Goal: Information Seeking & Learning: Learn about a topic

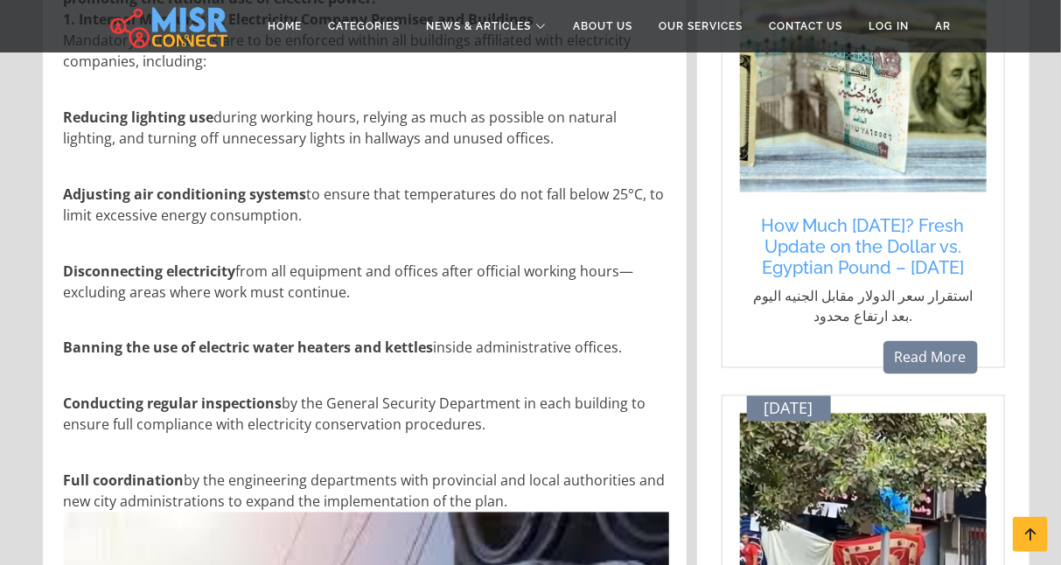
scroll to position [963, 0]
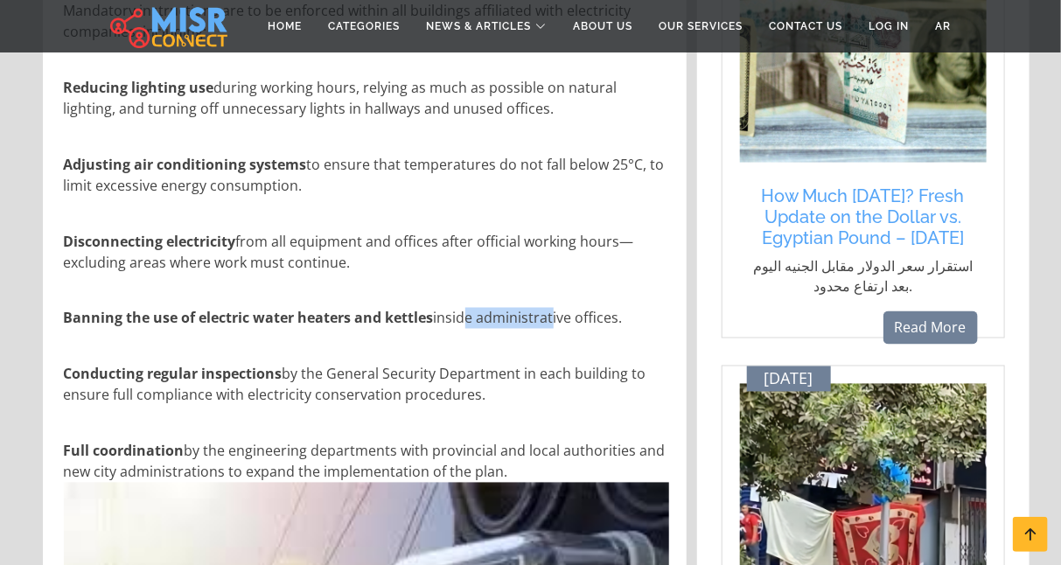
drag, startPoint x: 462, startPoint y: 319, endPoint x: 547, endPoint y: 317, distance: 84.8
click at [547, 317] on p "Banning the use of electric water heaters and kettles inside administrative off…" at bounding box center [366, 318] width 605 height 21
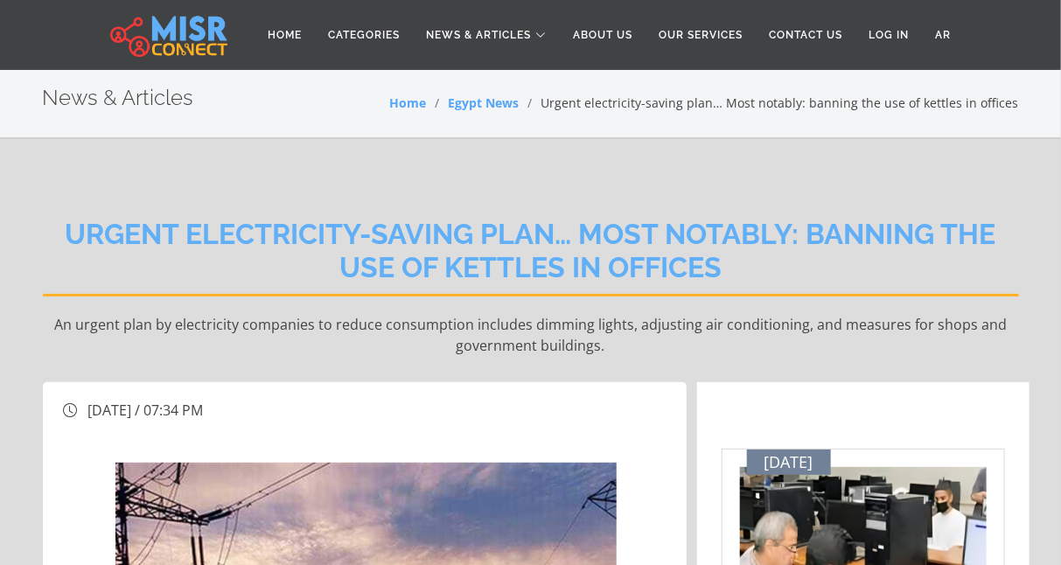
scroll to position [0, 0]
drag, startPoint x: 229, startPoint y: 318, endPoint x: 403, endPoint y: 318, distance: 174.0
click at [403, 318] on p "An urgent plan by electricity companies to reduce consumption includes dimming …" at bounding box center [531, 335] width 976 height 42
click at [404, 343] on p "An urgent plan by electricity companies to reduce consumption includes dimming …" at bounding box center [531, 335] width 976 height 42
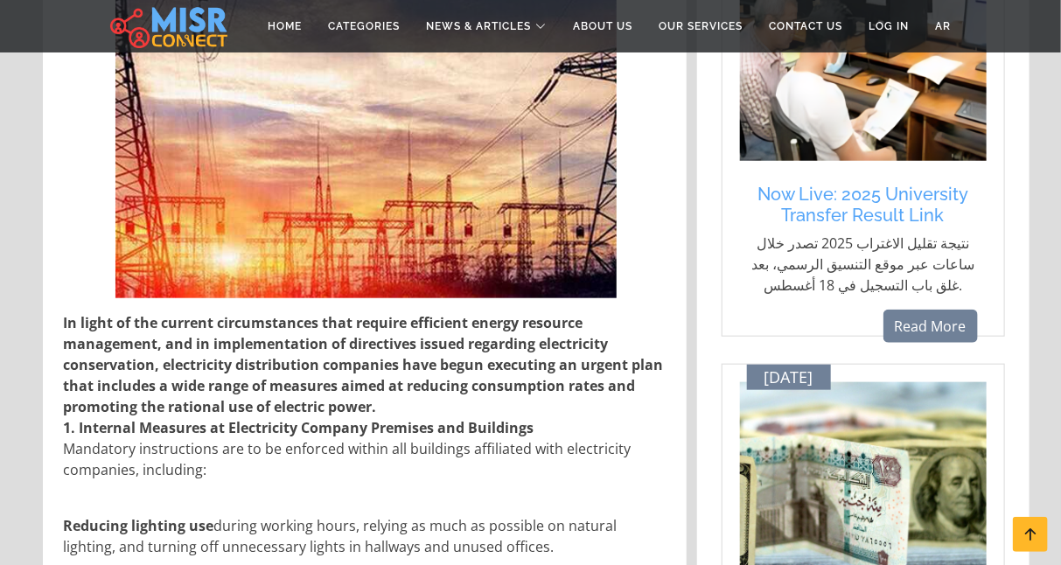
scroll to position [612, 0]
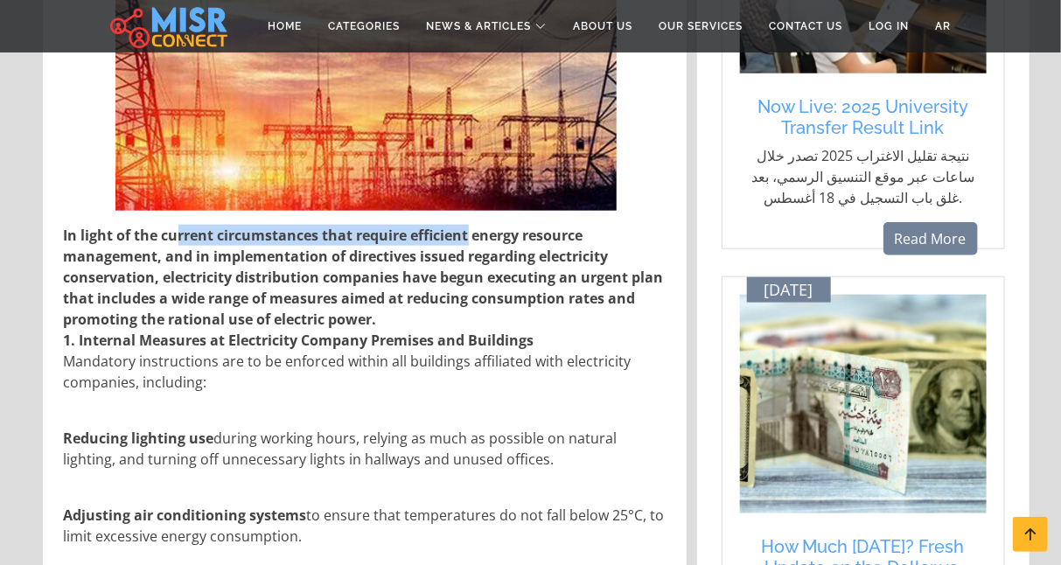
drag, startPoint x: 178, startPoint y: 235, endPoint x: 467, endPoint y: 235, distance: 288.6
click at [467, 235] on strong "In light of the current circumstances that require efficient energy resource ma…" at bounding box center [364, 277] width 600 height 103
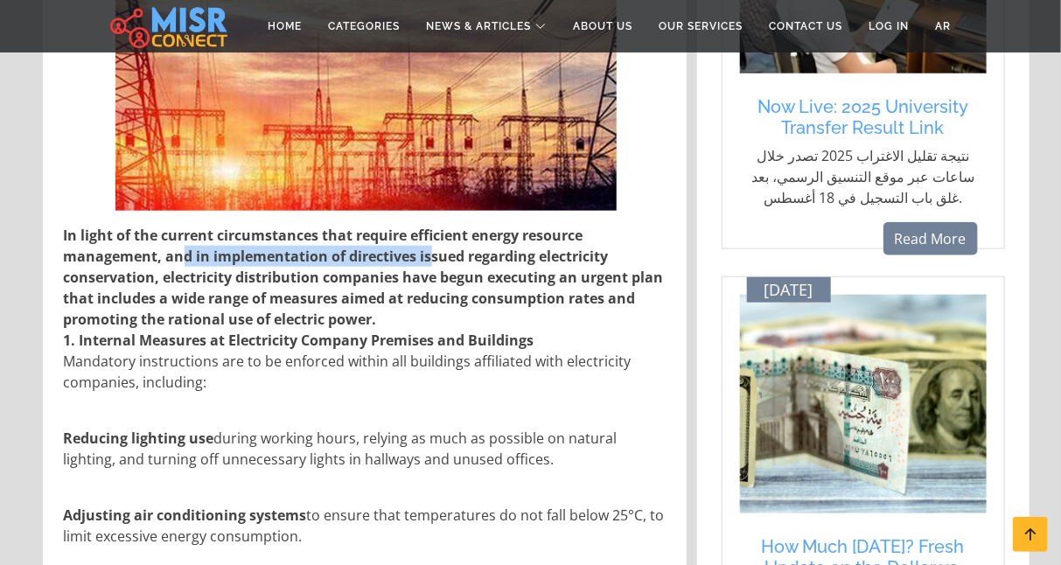
drag, startPoint x: 185, startPoint y: 252, endPoint x: 428, endPoint y: 261, distance: 244.1
click at [428, 261] on strong "In light of the current circumstances that require efficient energy resource ma…" at bounding box center [364, 277] width 600 height 103
click at [421, 291] on strong "In light of the current circumstances that require efficient energy resource ma…" at bounding box center [364, 277] width 600 height 103
click at [541, 389] on p "1. Internal Measures at Electricity Company Premises and Buildings Mandatory in…" at bounding box center [366, 361] width 605 height 63
